Goal: Find contact information: Find contact information

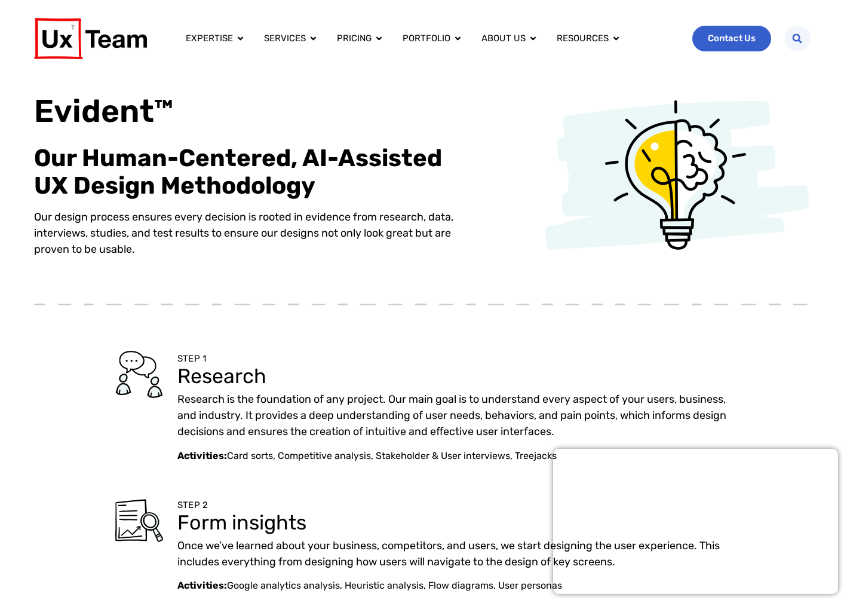
click at [721, 39] on span "Contact Us" at bounding box center [732, 38] width 48 height 9
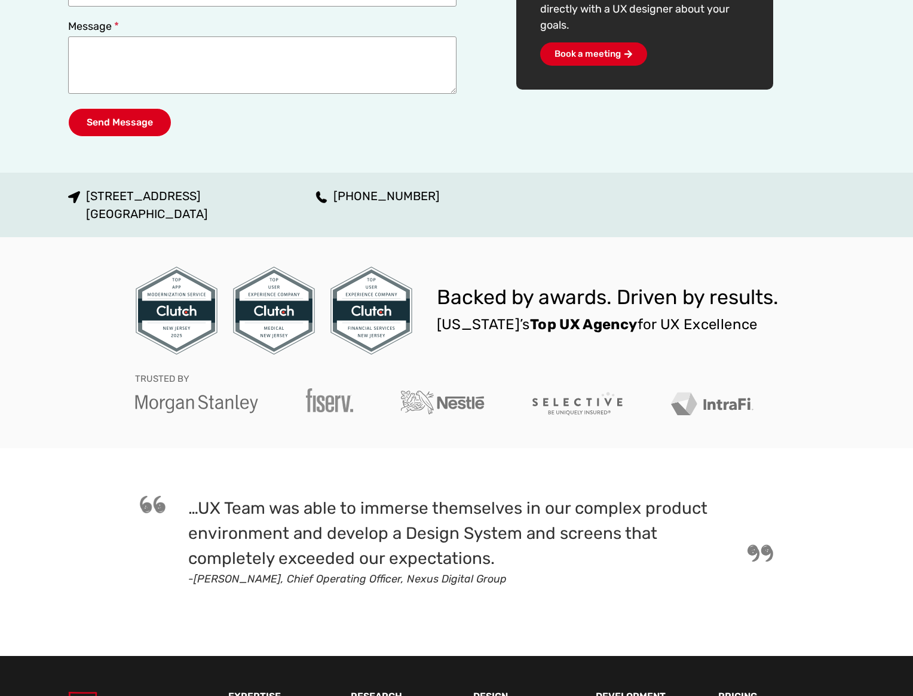
scroll to position [508, 0]
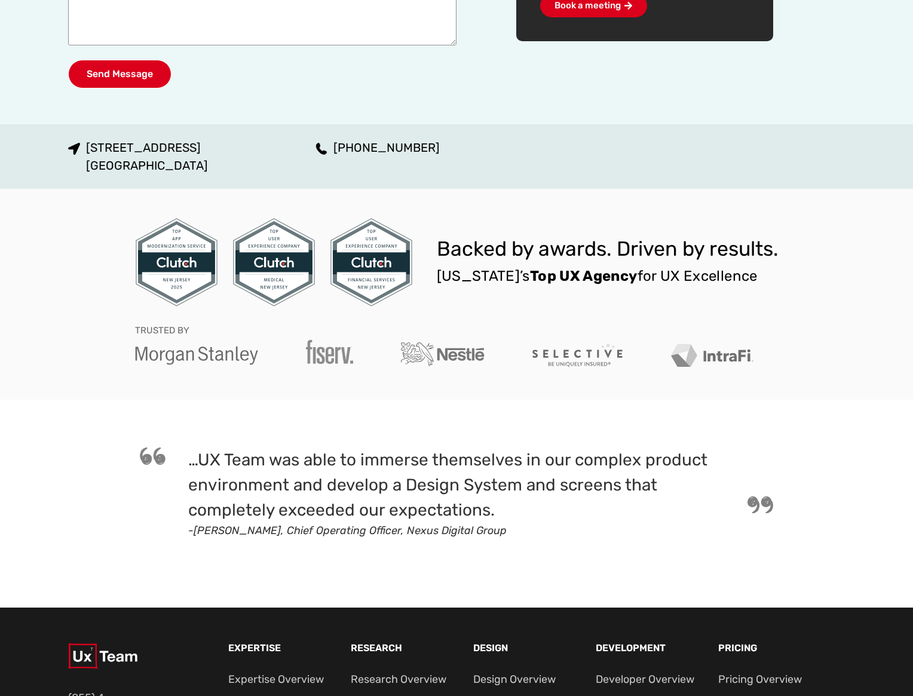
drag, startPoint x: 617, startPoint y: 330, endPoint x: 411, endPoint y: 315, distance: 206.1
click at [412, 315] on div "Backed by awards. Driven by results. [US_STATE]’s Top UX Agency for UX Excellen…" at bounding box center [456, 294] width 643 height 154
click at [640, 398] on div "Backed by awards. Driven by results. [US_STATE]’s Top UX Agency for UX Excellen…" at bounding box center [456, 294] width 777 height 211
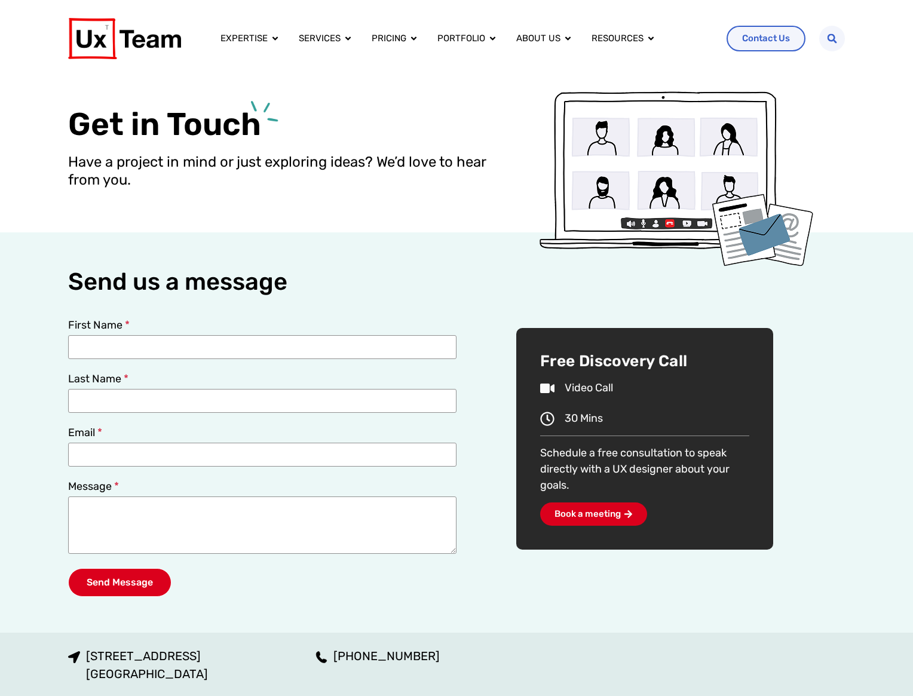
scroll to position [0, 0]
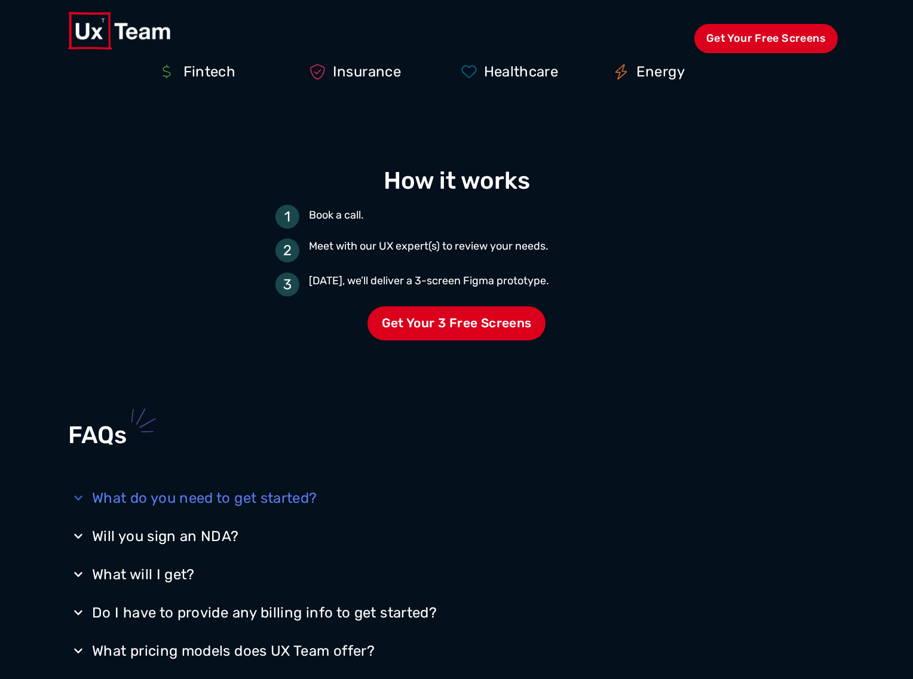
scroll to position [1710, 2]
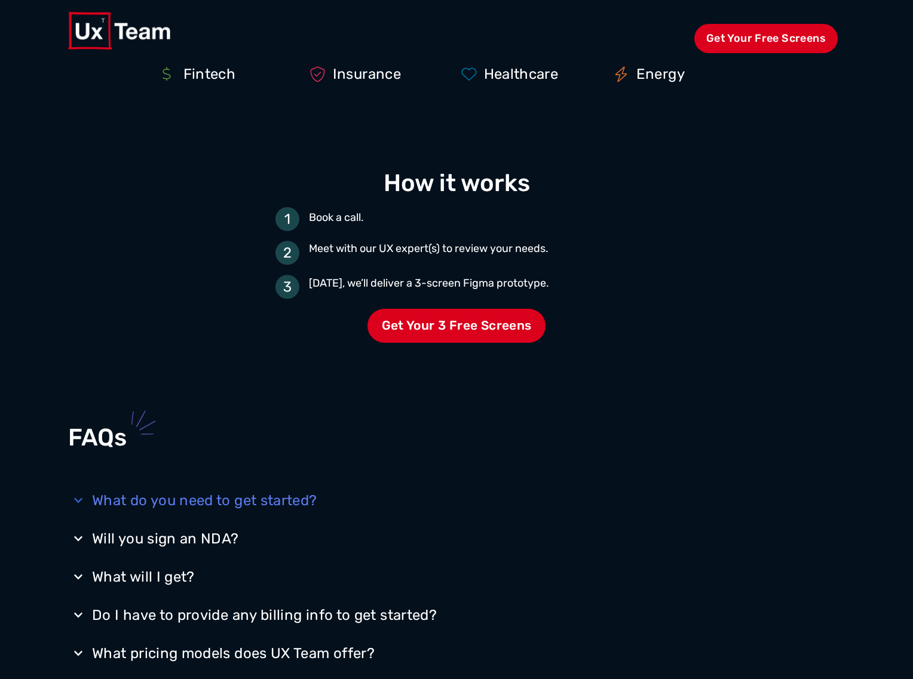
click at [246, 499] on div "What do you need to get started?" at bounding box center [204, 500] width 225 height 19
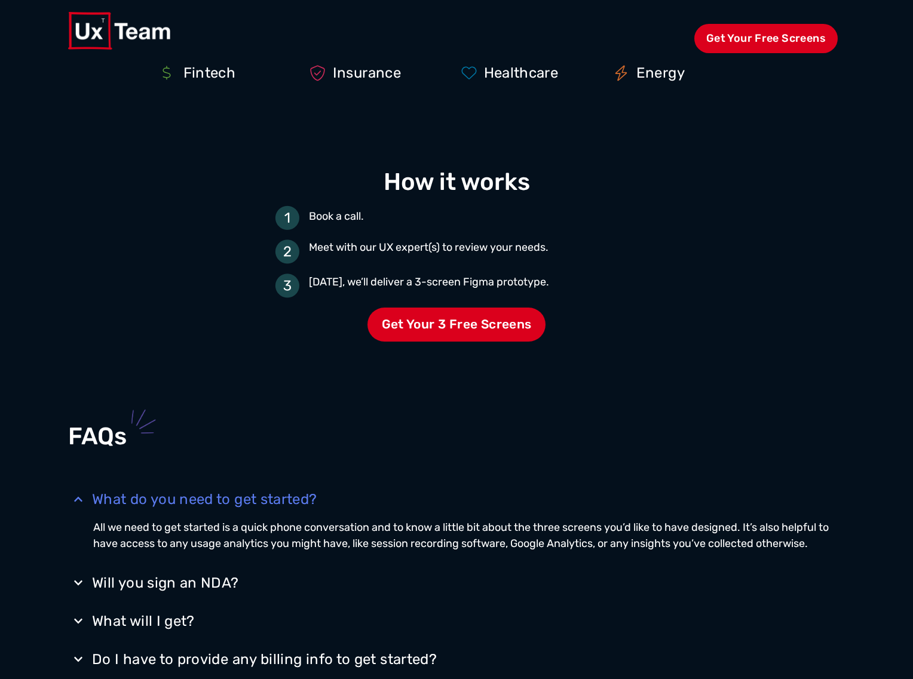
click at [271, 494] on div "What do you need to get started?" at bounding box center [204, 499] width 225 height 19
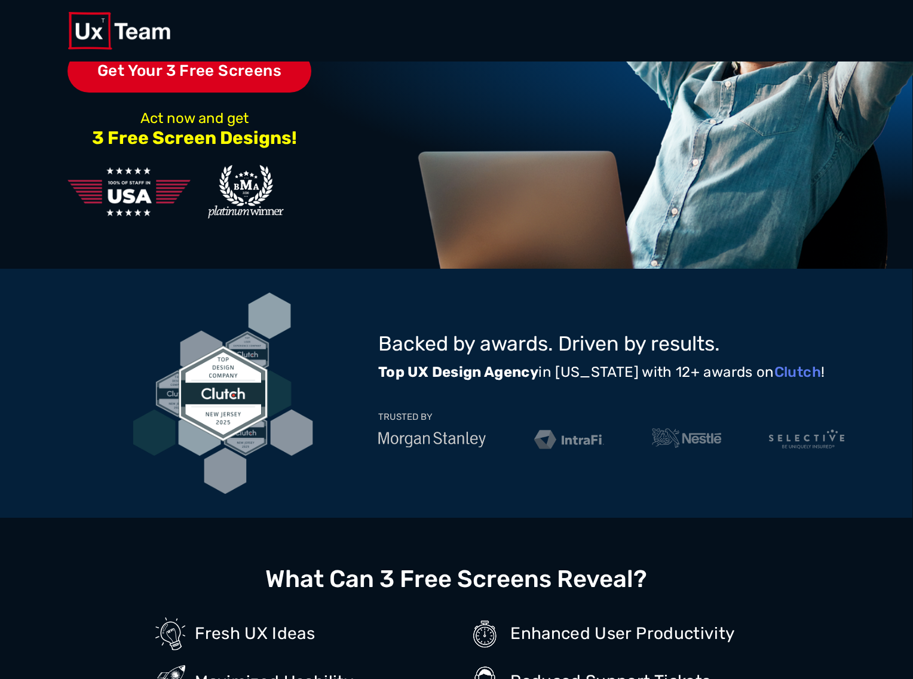
scroll to position [224, 1]
